Goal: Entertainment & Leisure: Consume media (video, audio)

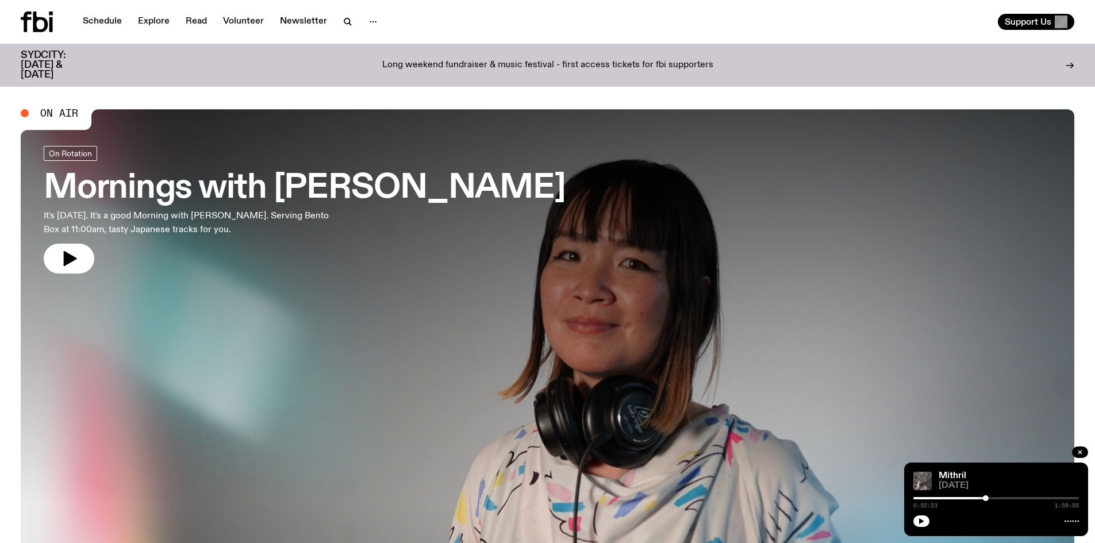
click at [369, 21] on icon "button" at bounding box center [373, 22] width 14 height 14
click at [110, 26] on link "Schedule" at bounding box center [102, 22] width 53 height 16
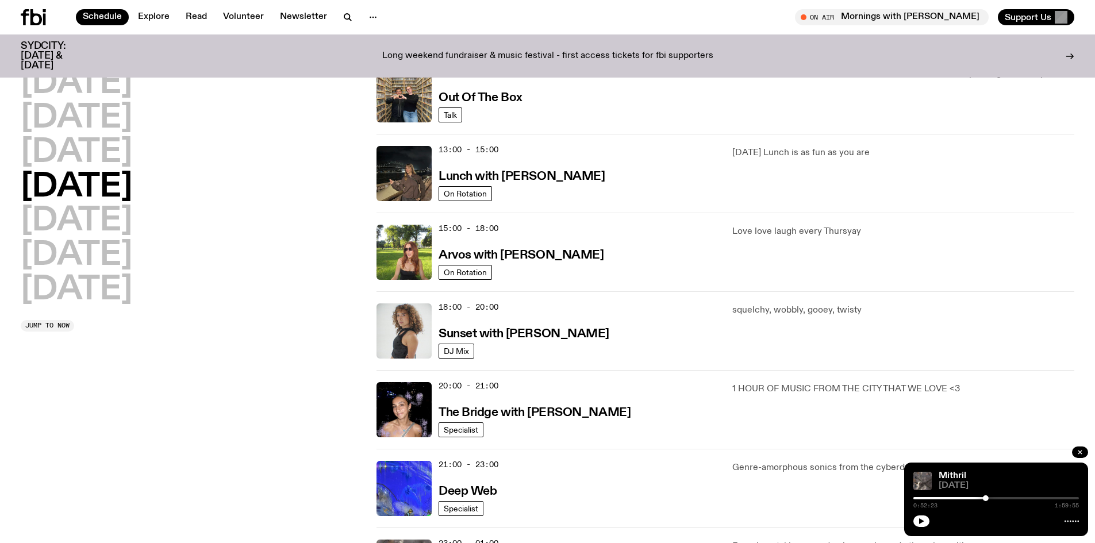
scroll to position [568, 0]
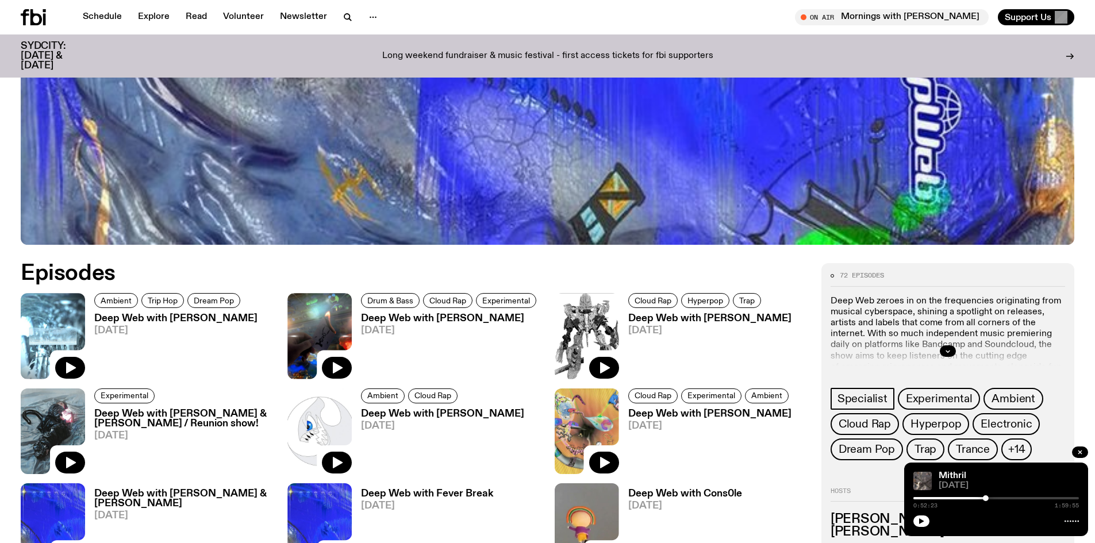
scroll to position [568, 0]
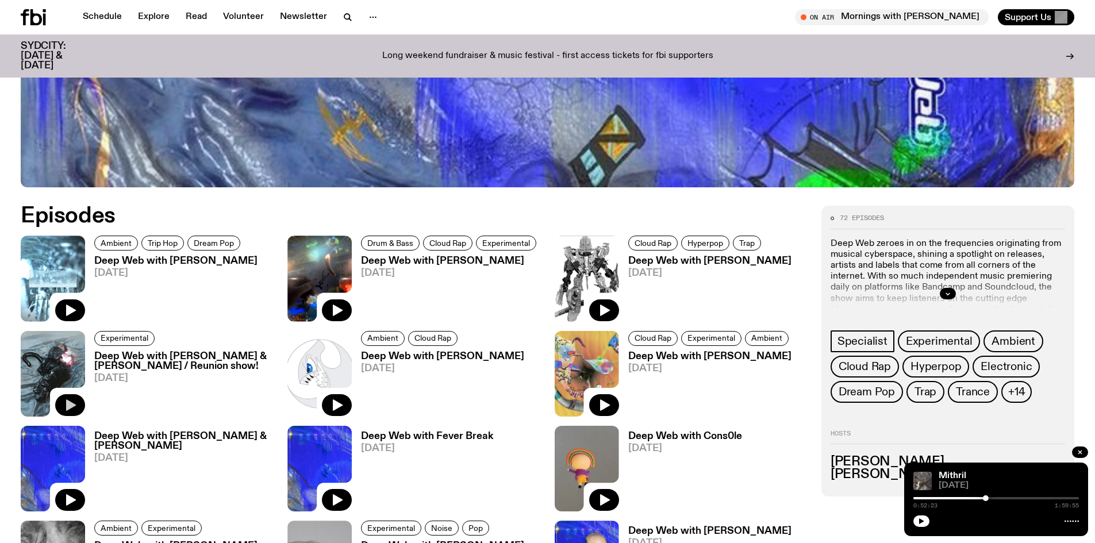
click at [72, 402] on icon "button" at bounding box center [70, 405] width 14 height 14
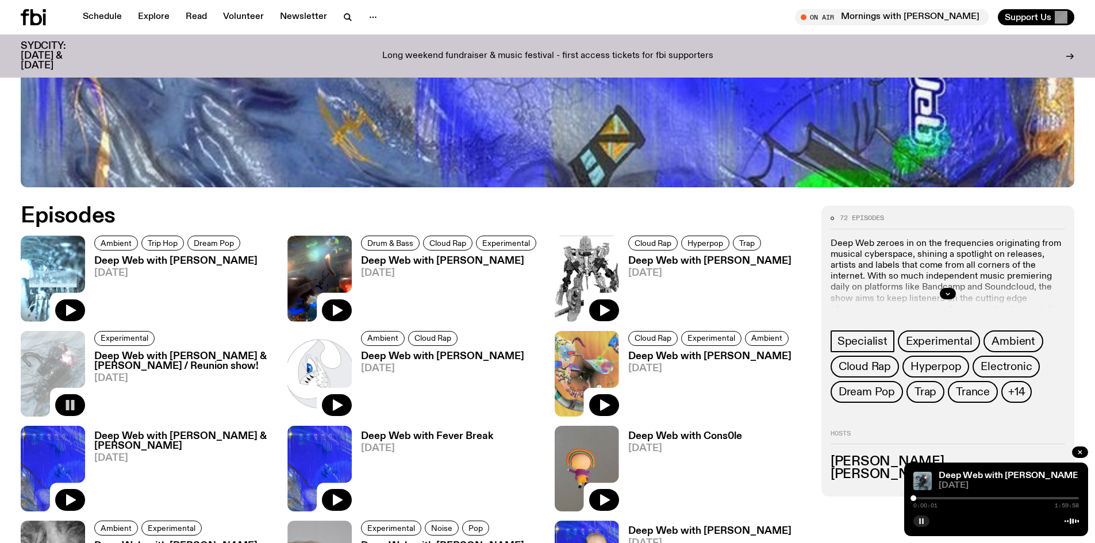
click at [922, 521] on rect "button" at bounding box center [923, 521] width 2 height 6
click at [918, 523] on icon "button" at bounding box center [921, 521] width 7 height 7
